Goal: Check status: Check status

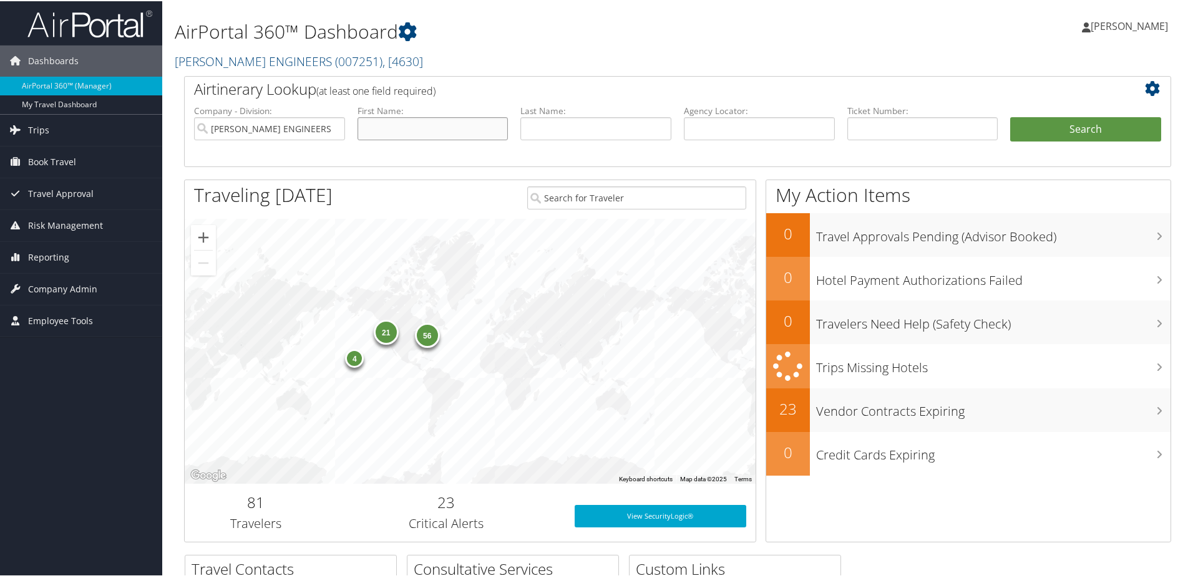
click at [394, 129] on input "text" at bounding box center [432, 127] width 151 height 23
click at [456, 122] on input "text" at bounding box center [432, 127] width 151 height 23
click at [561, 121] on input "text" at bounding box center [595, 127] width 151 height 23
type input "habala"
click at [1019, 130] on button "Search" at bounding box center [1085, 128] width 151 height 25
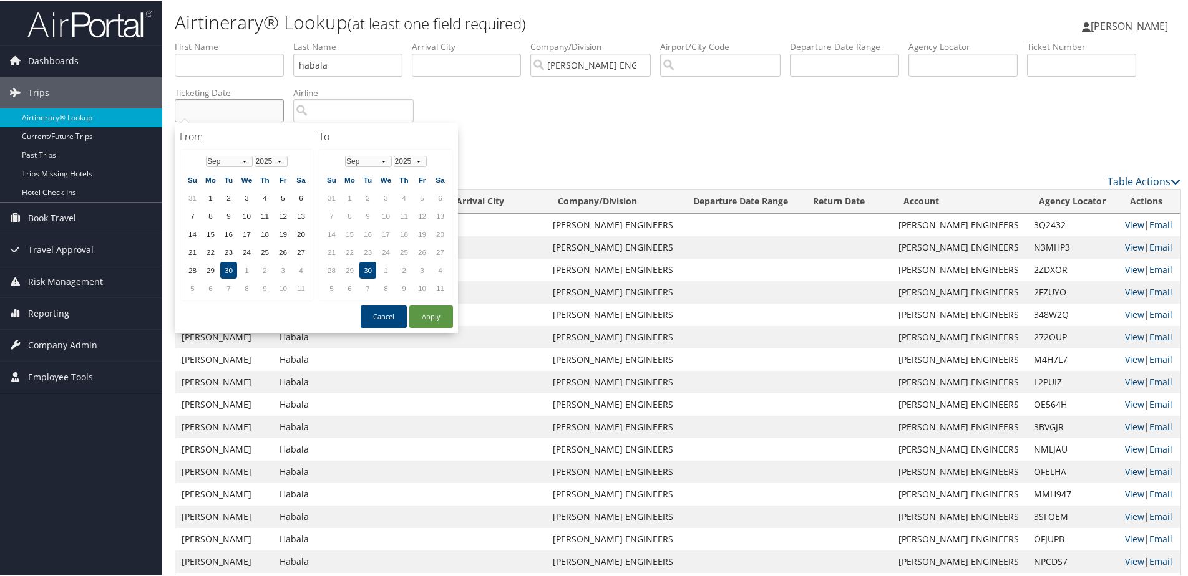
click at [239, 100] on input "text" at bounding box center [229, 109] width 109 height 23
click at [213, 165] on select "Jan Feb Mar Apr May Jun [DATE] Aug Sep Oct Nov Dec" at bounding box center [229, 160] width 47 height 11
click at [285, 195] on td "1" at bounding box center [282, 196] width 17 height 17
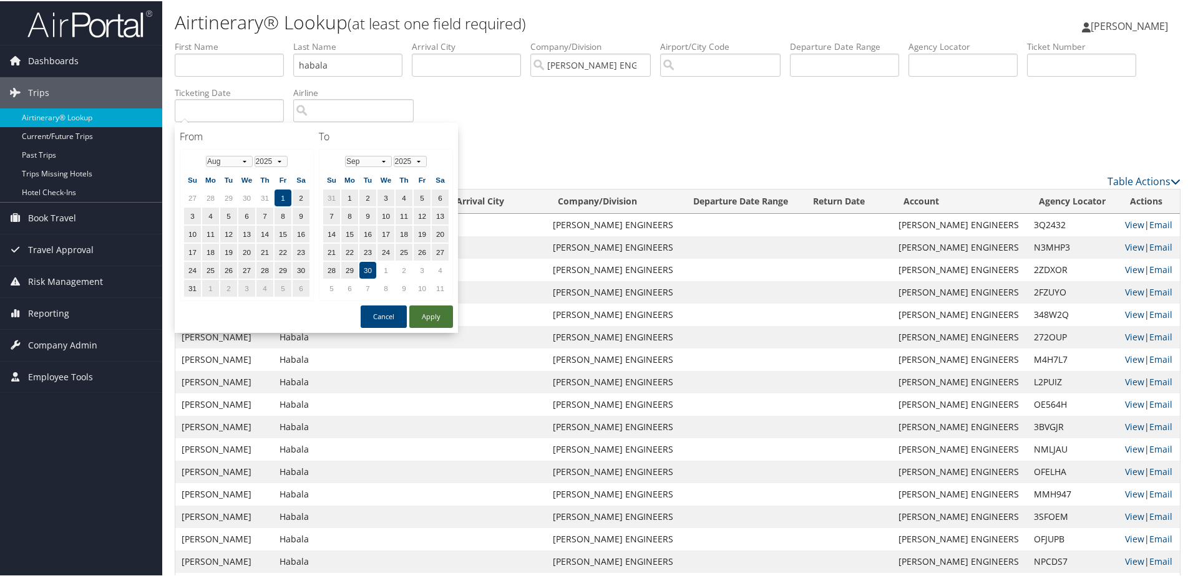
click at [433, 315] on button "Apply" at bounding box center [431, 315] width 44 height 22
type input "[DATE] - [DATE]"
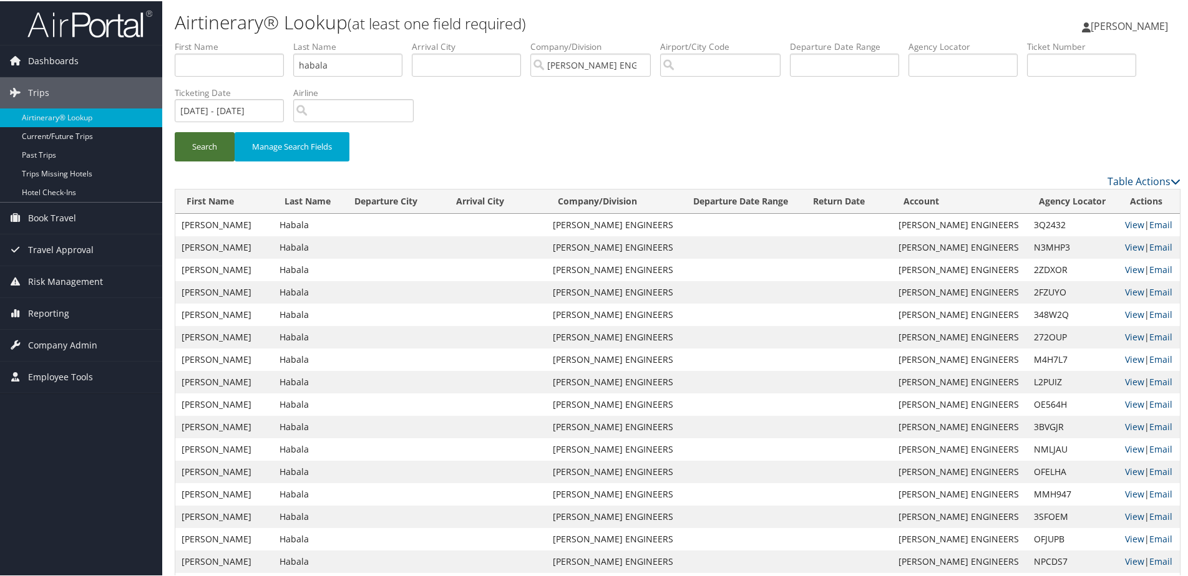
click at [190, 145] on button "Search" at bounding box center [205, 145] width 60 height 29
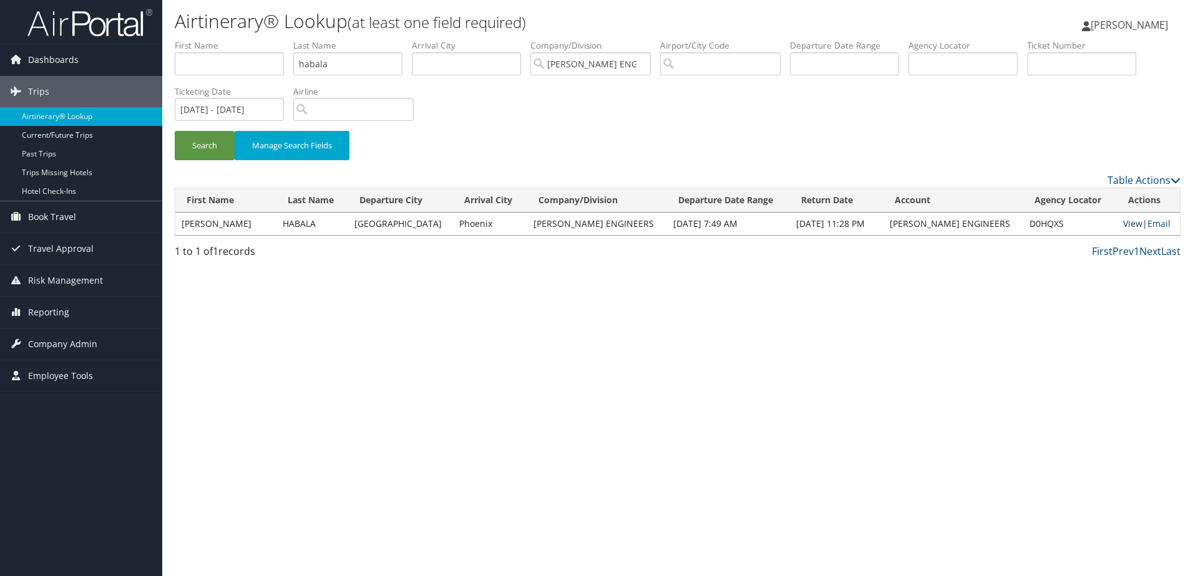
click at [1124, 225] on link "View" at bounding box center [1132, 224] width 19 height 12
click at [258, 109] on input "[DATE] - [DATE]" at bounding box center [229, 109] width 109 height 23
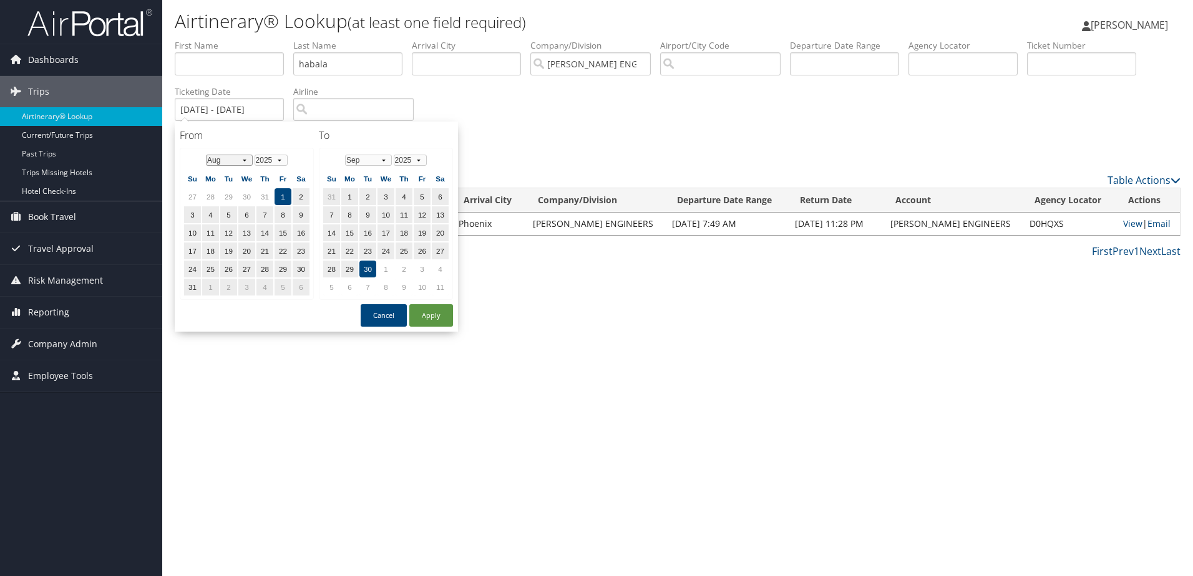
click at [245, 162] on select "Jan Feb Mar Apr May Jun [DATE] Aug Sep Oct Nov Dec" at bounding box center [229, 160] width 47 height 11
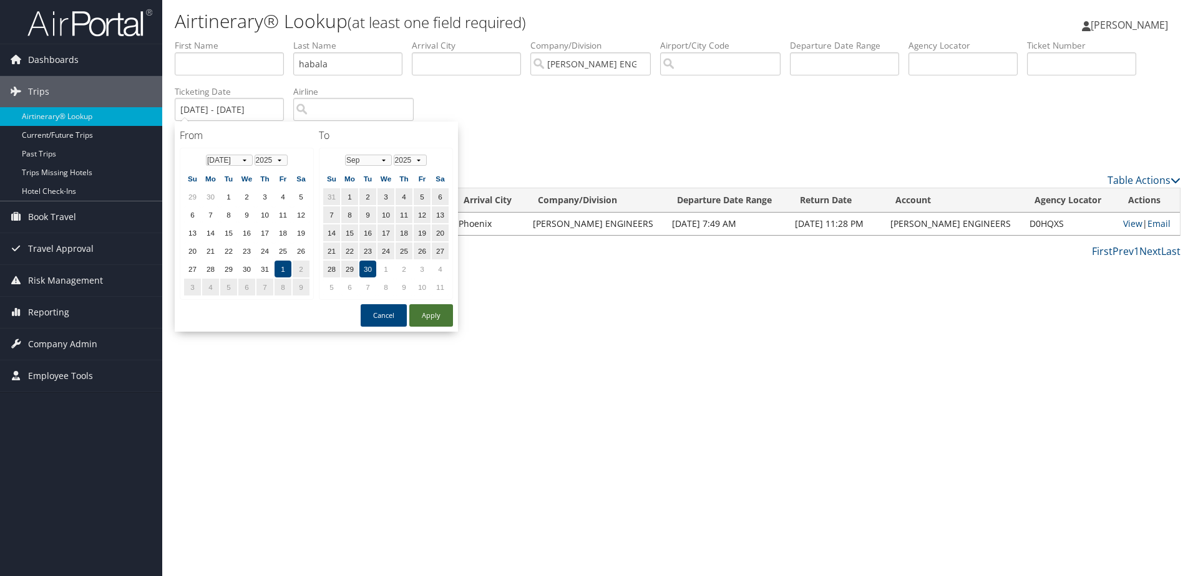
click at [433, 318] on button "Apply" at bounding box center [431, 315] width 44 height 22
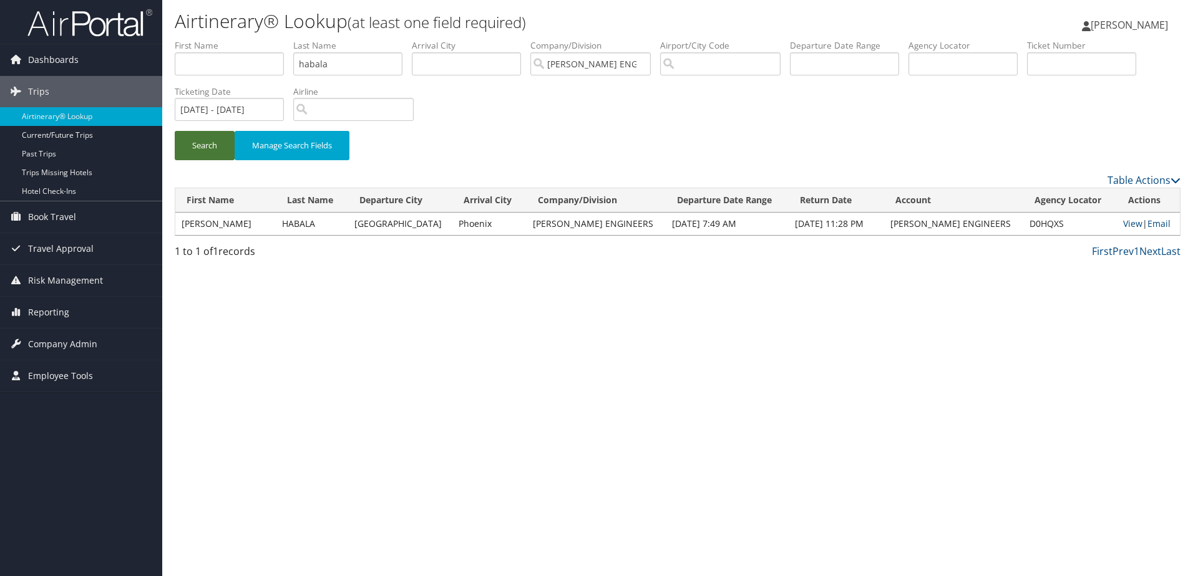
click at [187, 150] on button "Search" at bounding box center [205, 145] width 60 height 29
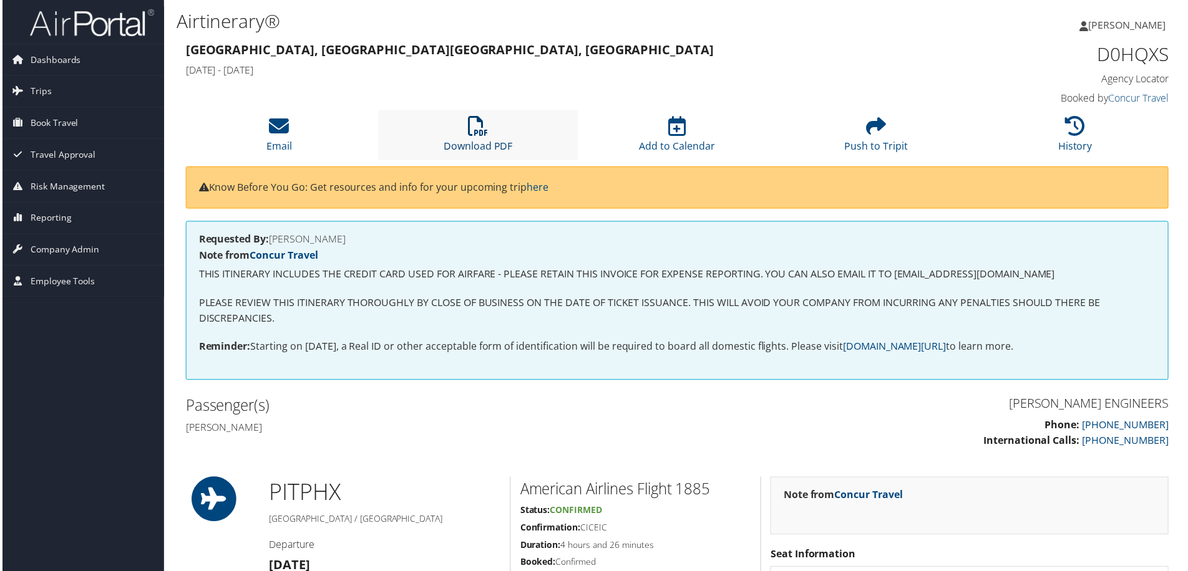
click at [471, 136] on icon at bounding box center [478, 127] width 20 height 20
